Goal: Transaction & Acquisition: Download file/media

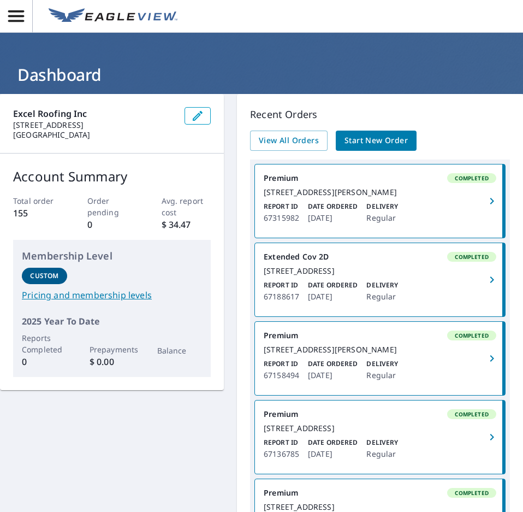
click at [319, 194] on div "2046 Glenhaven Dr Littleton, CO 80126" at bounding box center [380, 192] width 233 height 10
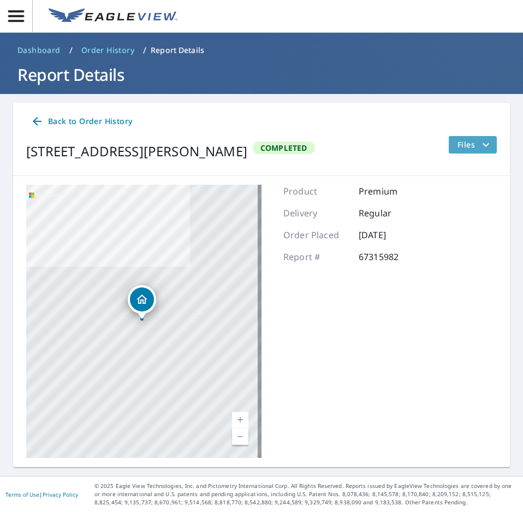
click at [472, 141] on span "Files" at bounding box center [475, 144] width 35 height 13
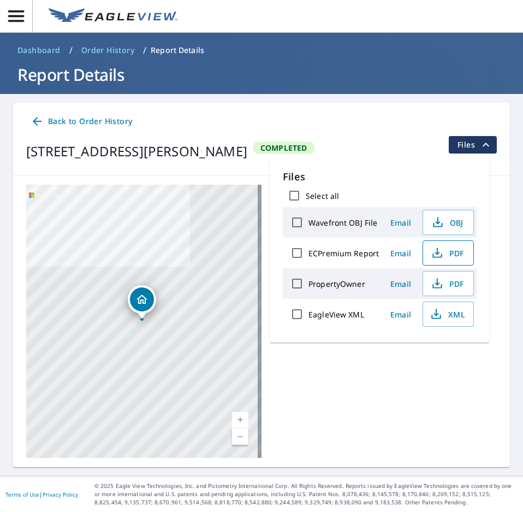
click at [436, 251] on icon "button" at bounding box center [437, 250] width 5 height 7
click at [438, 251] on icon "button" at bounding box center [437, 253] width 16 height 16
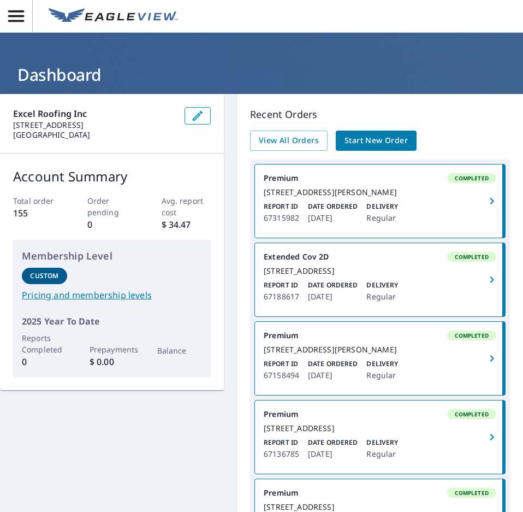
click at [455, 197] on div "2046 Glenhaven Dr Littleton, CO 80126" at bounding box center [380, 192] width 233 height 10
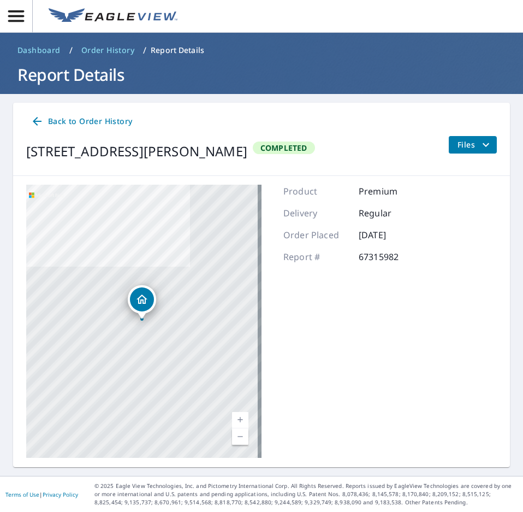
click at [468, 145] on span "Files" at bounding box center [475, 144] width 35 height 13
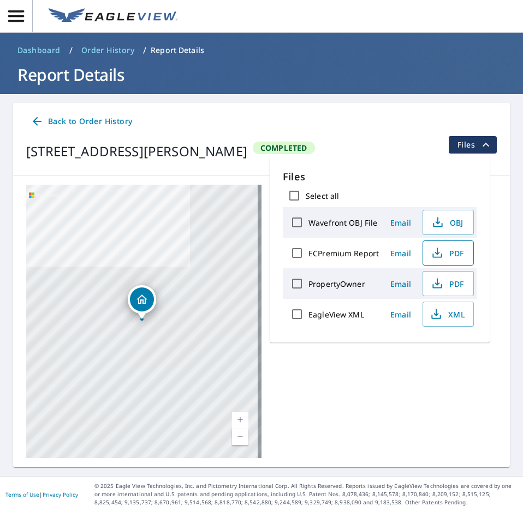
click at [437, 248] on icon "button" at bounding box center [437, 252] width 13 height 13
